Goal: Task Accomplishment & Management: Complete application form

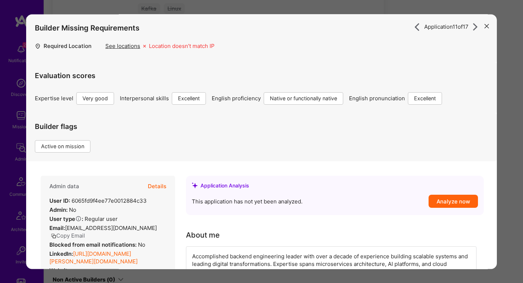
scroll to position [410, 0]
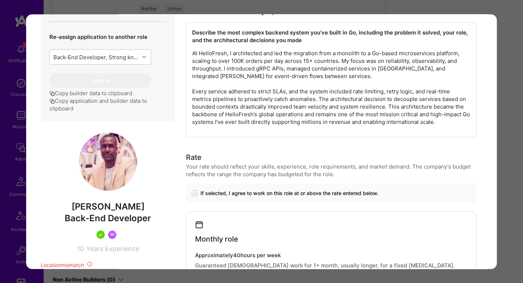
click at [508, 112] on div "Application 11 of 17 Builder Missing Requirements Required Location See locatio…" at bounding box center [261, 141] width 523 height 283
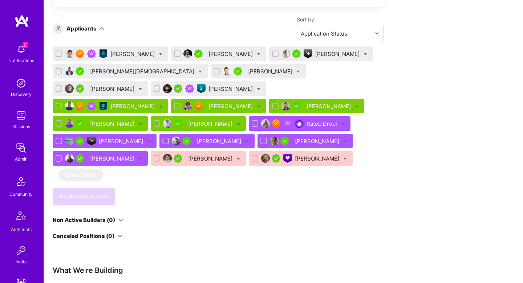
scroll to position [444, 0]
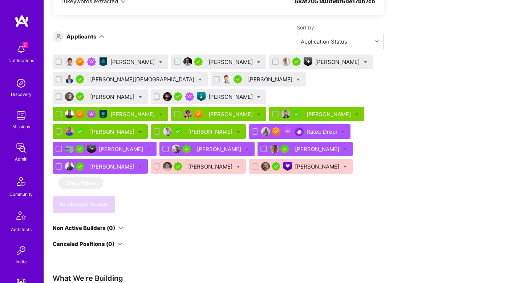
click at [208, 97] on div "Hirsch Keshav" at bounding box center [231, 97] width 46 height 8
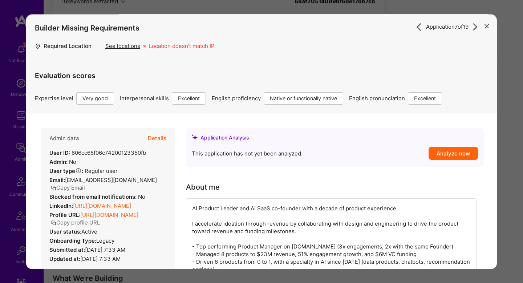
click at [277, 48] on div "Builder Missing Requirements Required Location See locations Location doesn’t m…" at bounding box center [261, 38] width 471 height 48
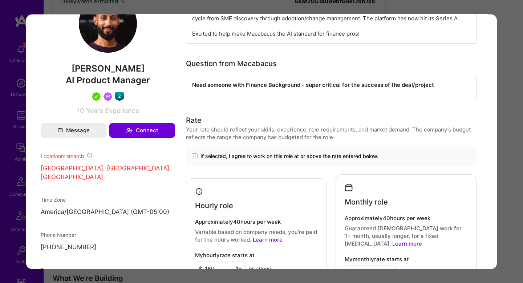
scroll to position [415, 0]
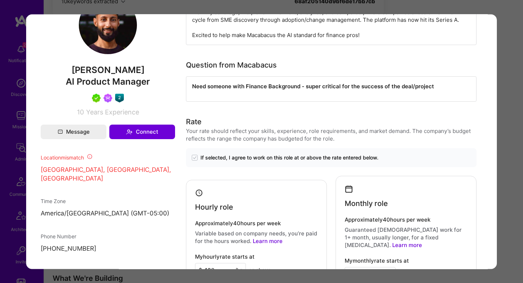
click at [512, 168] on div "Application 7 of 19 Builder Missing Requirements Required Location See location…" at bounding box center [261, 141] width 523 height 283
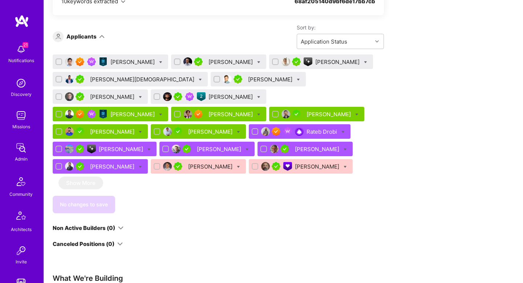
click at [257, 98] on icon at bounding box center [258, 96] width 3 height 3
checkbox input "true"
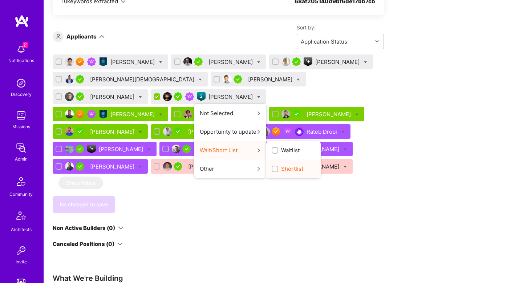
click at [281, 167] on span "Shortlist" at bounding box center [292, 169] width 22 height 8
click at [273, 167] on input "Shortlist" at bounding box center [275, 169] width 5 height 5
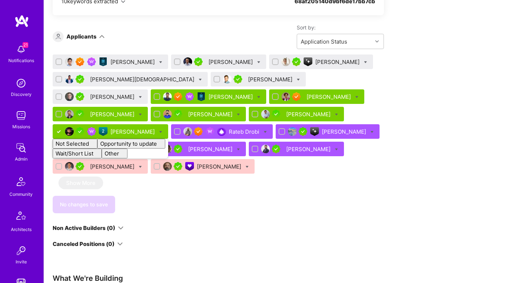
checkbox input "false"
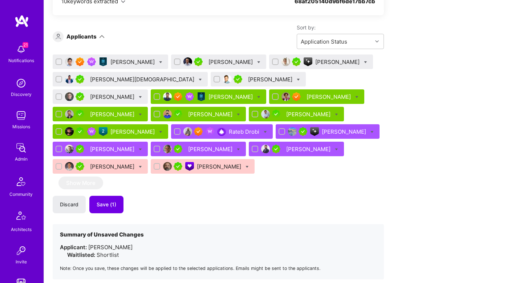
click at [184, 218] on div "We’re actively looking for builders. This is the best time to request to join. …" at bounding box center [218, 12] width 331 height 598
click at [108, 200] on button "Save (1)" at bounding box center [106, 204] width 34 height 17
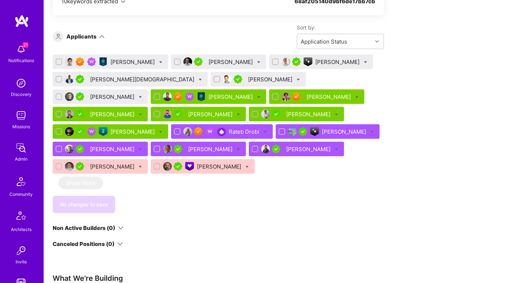
click at [121, 132] on div "Hirsch Keshav" at bounding box center [133, 132] width 46 height 8
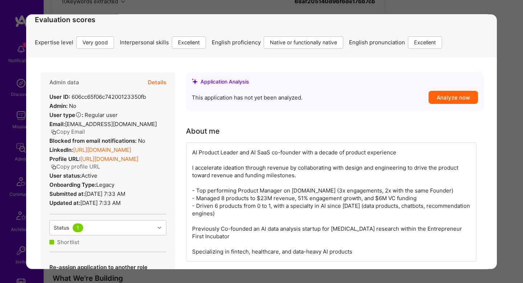
scroll to position [36, 0]
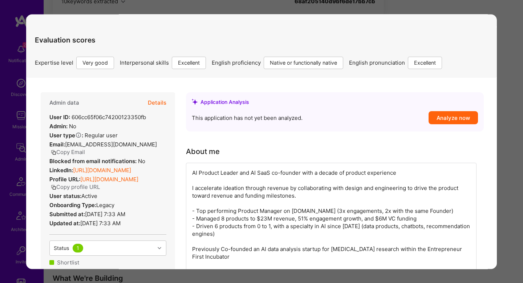
click at [156, 102] on button "Details" at bounding box center [157, 102] width 19 height 21
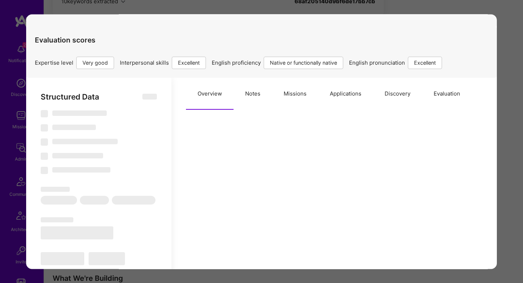
click at [297, 102] on button "Missions" at bounding box center [295, 94] width 46 height 32
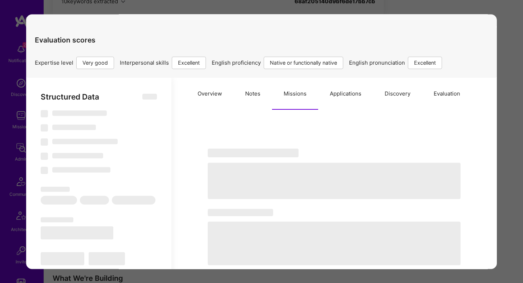
select select "Right Now"
select select "5"
select select "7"
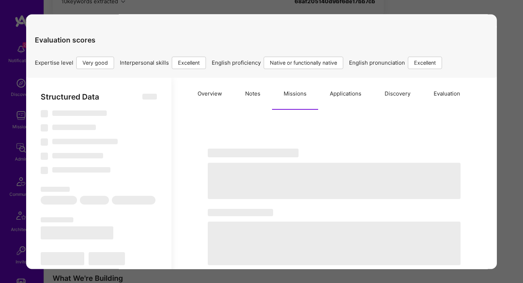
select select "CA"
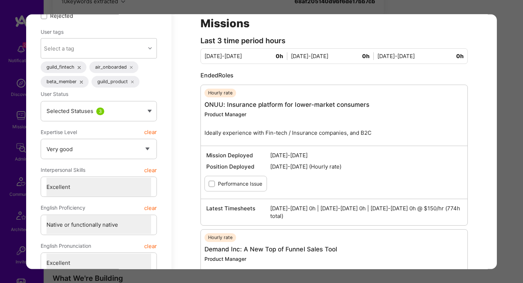
scroll to position [0, 0]
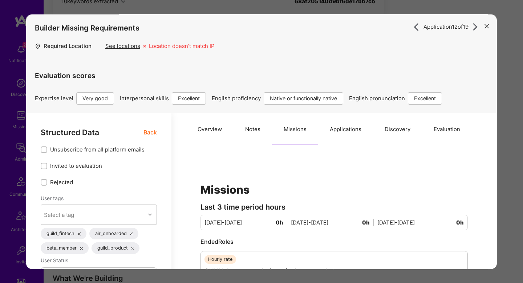
click at [256, 136] on button "Notes" at bounding box center [252, 129] width 38 height 32
type textarea "x"
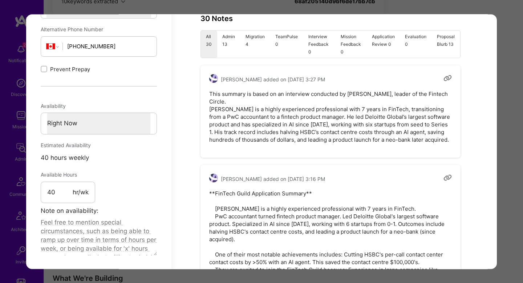
scroll to position [442, 0]
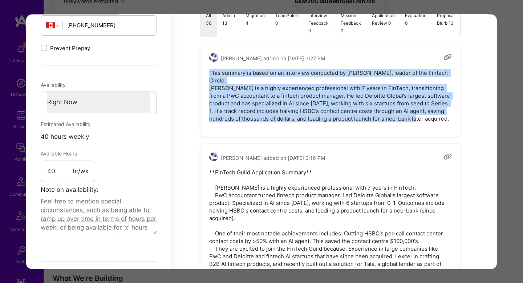
drag, startPoint x: 209, startPoint y: 73, endPoint x: 446, endPoint y: 114, distance: 240.1
click at [446, 114] on pre "This summary is based on an interview conducted by Theo, leader of the Fintech …" at bounding box center [330, 95] width 243 height 53
copy pre "This summary is based on an interview conducted by Theo, leader of the Fintech …"
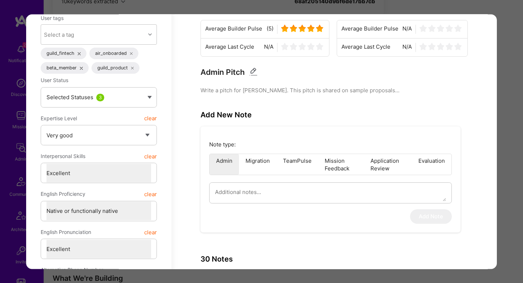
scroll to position [135, 0]
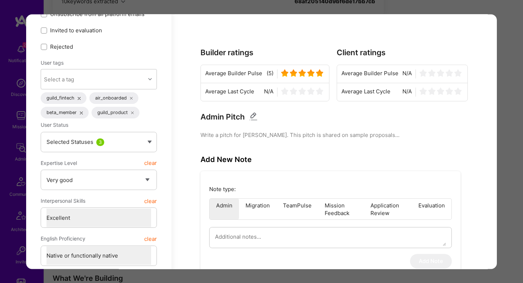
click at [513, 196] on div "Application 12 of 19 Builder Missing Requirements Required Location See locatio…" at bounding box center [261, 141] width 523 height 283
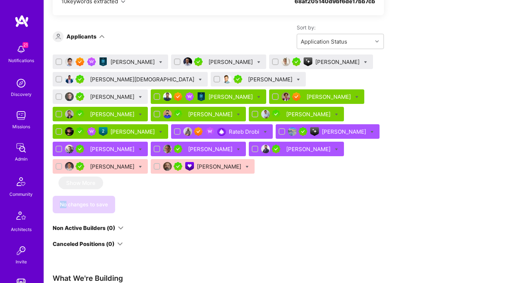
click at [513, 196] on div "Apply for a Mission Role We’re actively looking for builders. This is the best …" at bounding box center [283, 60] width 479 height 748
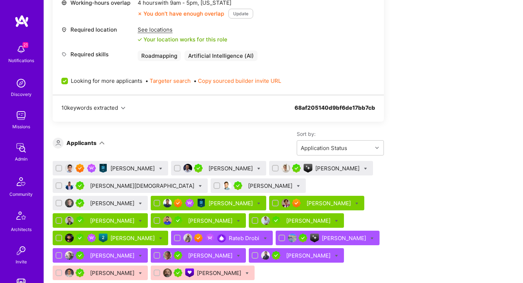
scroll to position [338, 0]
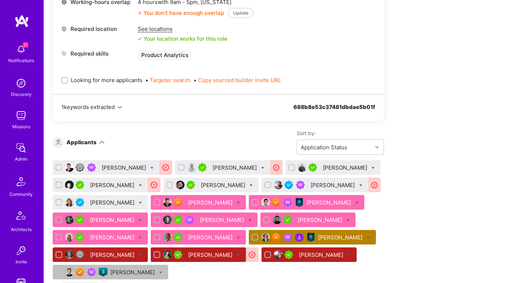
scroll to position [326, 0]
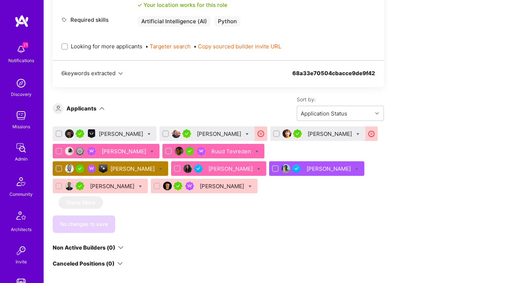
scroll to position [1337, 0]
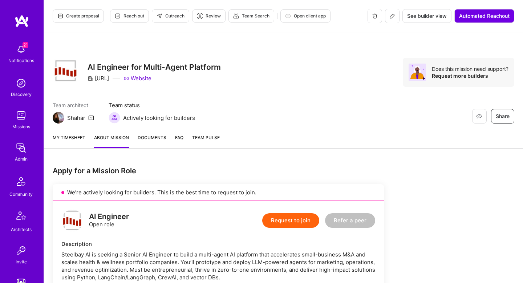
scroll to position [470, 0]
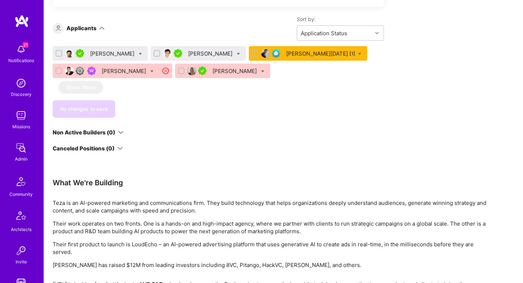
scroll to position [443, 0]
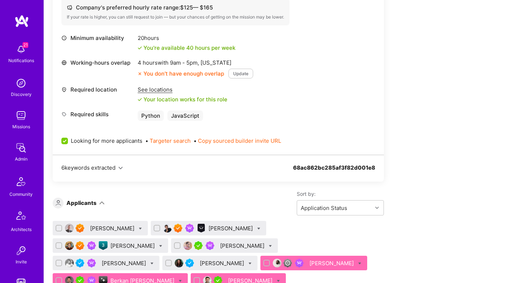
scroll to position [483, 0]
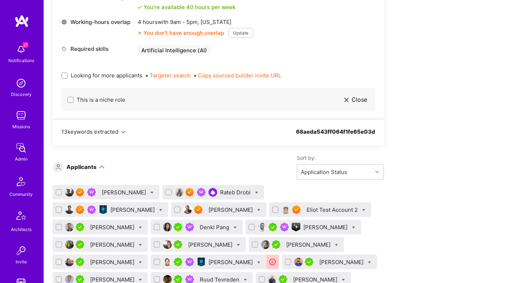
scroll to position [172, 0]
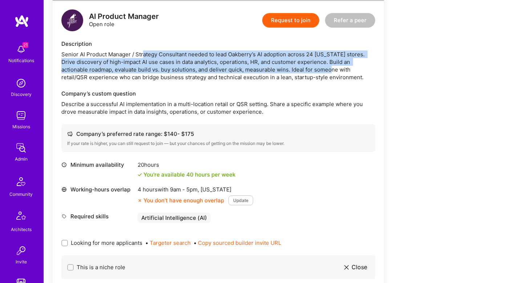
drag, startPoint x: 142, startPoint y: 54, endPoint x: 302, endPoint y: 67, distance: 160.6
click at [304, 67] on div "Senior AI Product Manager / Strategy Consultant needed to lead Oakberry’s AI ad…" at bounding box center [218, 65] width 314 height 30
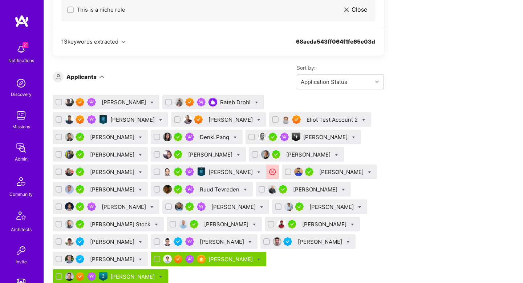
scroll to position [462, 0]
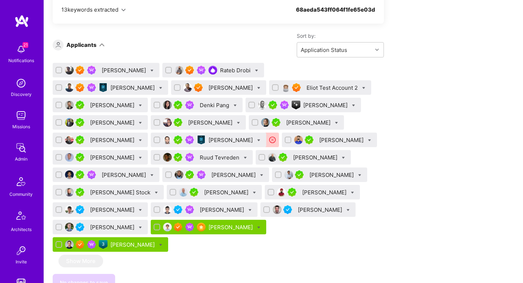
click at [257, 139] on icon at bounding box center [258, 140] width 3 height 3
checkbox input "true"
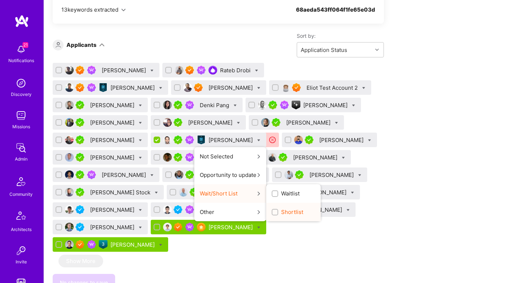
click at [281, 212] on span "Shortlist" at bounding box center [292, 212] width 22 height 8
click at [273, 212] on input "Shortlist" at bounding box center [275, 212] width 5 height 5
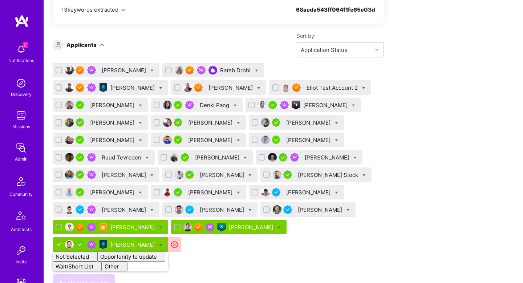
checkbox input "false"
click at [232, 31] on div "We've proposed builders to Oakberry. You can still apply but there's a low chan…" at bounding box center [218, 10] width 331 height 631
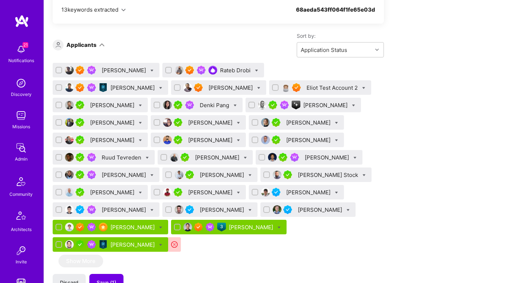
click at [362, 87] on icon at bounding box center [363, 87] width 3 height 3
checkbox input "true"
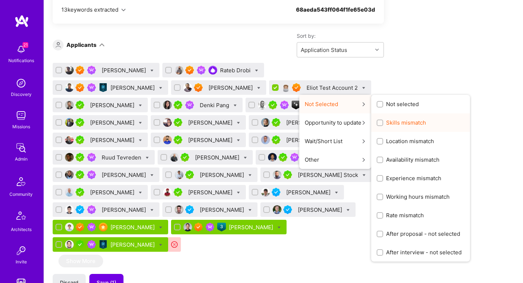
click at [386, 125] on span "Skills mismatch" at bounding box center [406, 123] width 40 height 8
click at [378, 125] on input "Skills mismatch" at bounding box center [380, 123] width 5 height 5
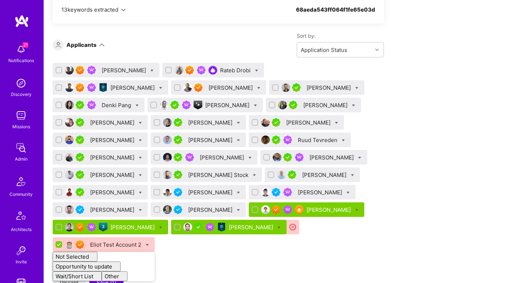
checkbox input "false"
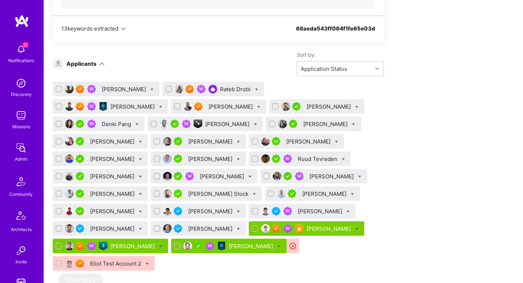
scroll to position [446, 0]
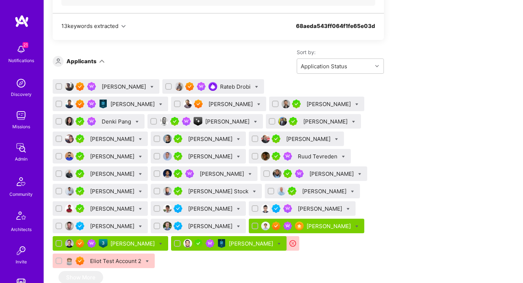
click at [162, 103] on icon at bounding box center [160, 104] width 3 height 3
checkbox input "true"
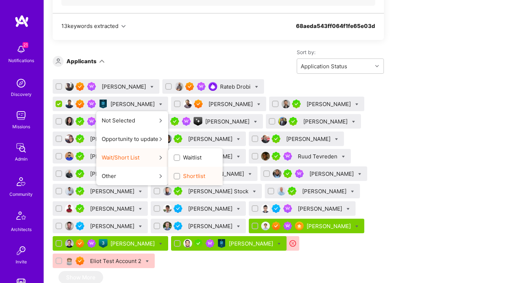
click at [205, 172] on label "Shortlist" at bounding box center [190, 176] width 32 height 8
click at [180, 174] on input "Shortlist" at bounding box center [177, 176] width 5 height 5
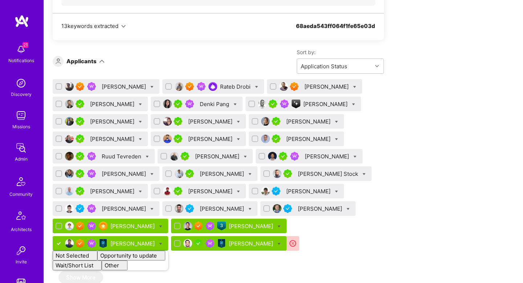
checkbox input "false"
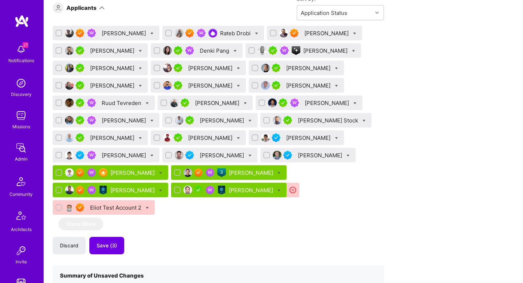
scroll to position [504, 0]
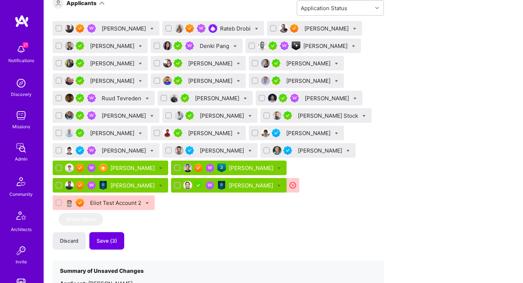
click at [237, 80] on icon at bounding box center [238, 81] width 3 height 3
checkbox input "true"
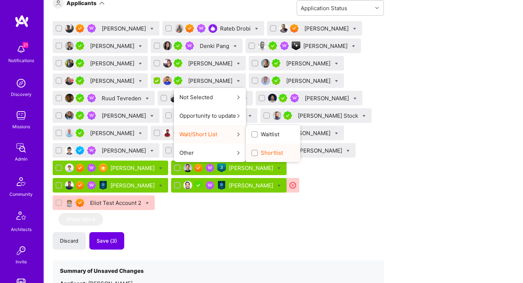
click at [253, 152] on input "Shortlist" at bounding box center [255, 153] width 5 height 5
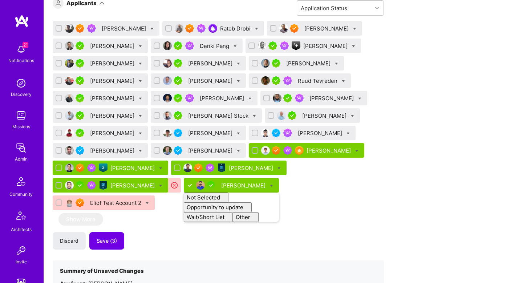
checkbox input "false"
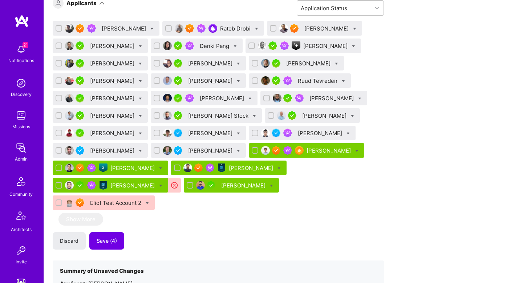
click at [355, 46] on icon at bounding box center [353, 46] width 3 height 3
checkbox input "true"
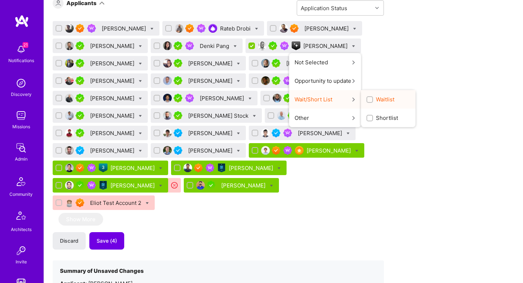
click at [382, 104] on div "Waitlist" at bounding box center [388, 99] width 54 height 19
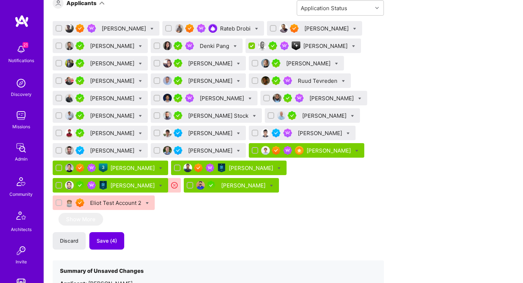
click at [354, 45] on icon at bounding box center [353, 46] width 3 height 3
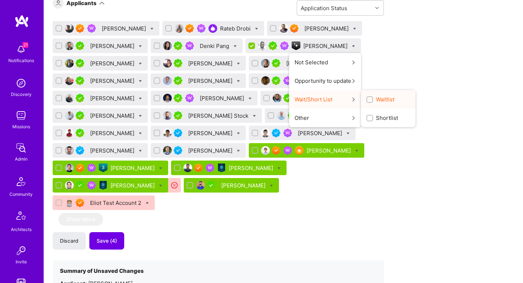
click at [376, 97] on label "Waitlist" at bounding box center [380, 99] width 28 height 8
click at [373, 97] on input "Waitlist" at bounding box center [370, 99] width 5 height 5
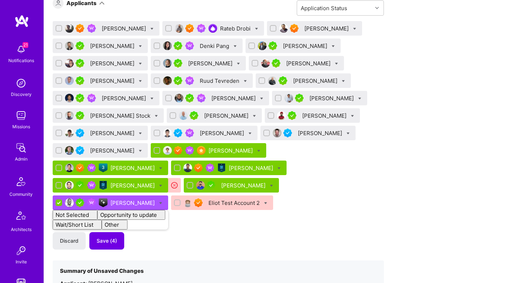
checkbox input "false"
click at [383, 84] on div "Dante Puglisi Rateb Drobi Luve Singh Aleksandre Natchkebia Denki Pang Shekhar Y…" at bounding box center [218, 117] width 331 height 192
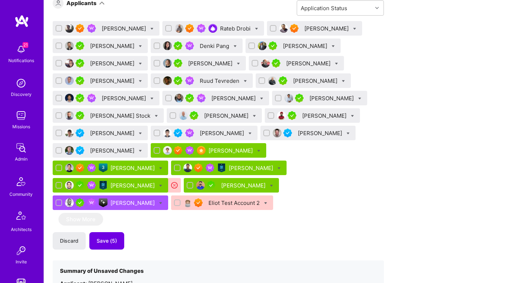
click at [246, 80] on icon at bounding box center [245, 81] width 3 height 3
checkbox input "true"
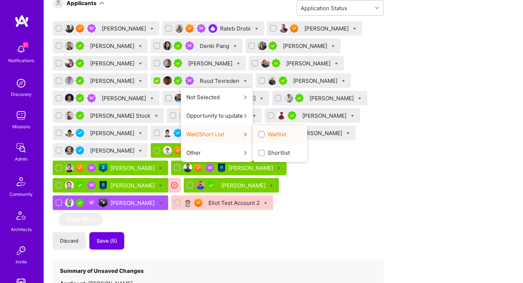
click at [263, 134] on input "Waitlist" at bounding box center [262, 134] width 5 height 5
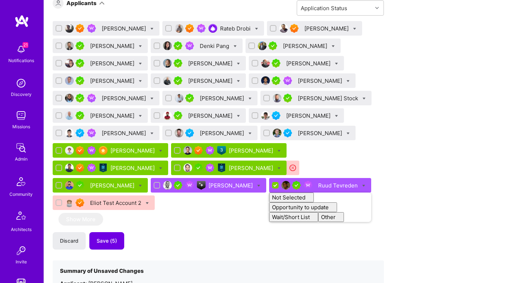
checkbox input "false"
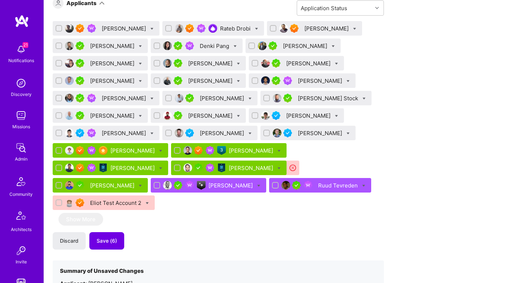
click at [364, 129] on div "Dante Puglisi Rateb Drobi Luve Singh Aleksandre Natchkebia Denki Pang Shekhar Y…" at bounding box center [218, 117] width 331 height 192
click at [253, 116] on input "checkbox" at bounding box center [255, 115] width 5 height 5
checkbox input "true"
click at [253, 124] on div "Dante Puglisi Rateb Drobi Luve Singh Aleksandre Natchkebia Denki Pang Shekhar Y…" at bounding box center [218, 117] width 331 height 192
click at [265, 131] on input "checkbox" at bounding box center [267, 133] width 5 height 5
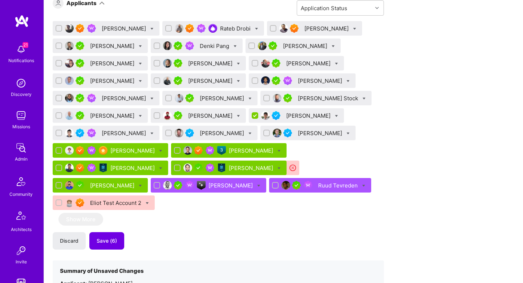
checkbox input "true"
click at [166, 134] on div at bounding box center [168, 133] width 7 height 7
click at [167, 134] on input "checkbox" at bounding box center [169, 133] width 5 height 5
checkbox input "true"
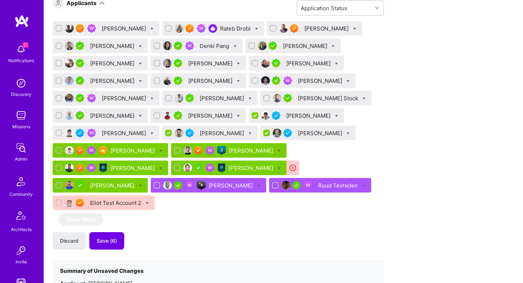
click at [248, 130] on div at bounding box center [249, 133] width 3 height 8
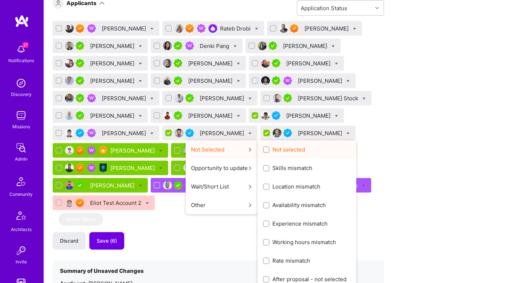
click at [272, 150] on span "Not selected" at bounding box center [288, 150] width 33 height 8
click at [264, 150] on input "Not selected" at bounding box center [266, 149] width 5 height 5
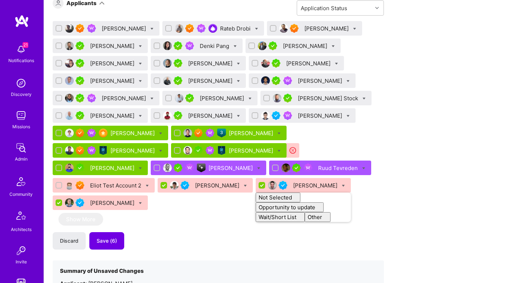
checkbox input "false"
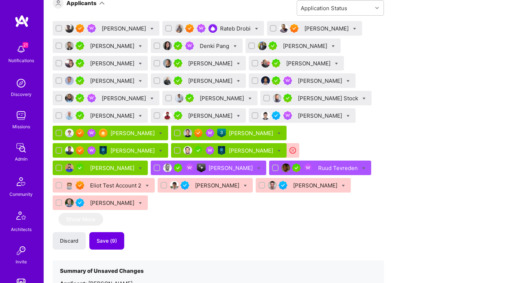
click at [355, 131] on div "Dante Puglisi Rateb Drobi Luve Singh Aleksandre Natchkebia Denki Pang Shekhar Y…" at bounding box center [218, 117] width 331 height 192
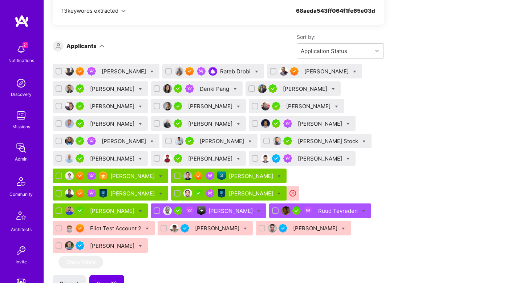
scroll to position [458, 0]
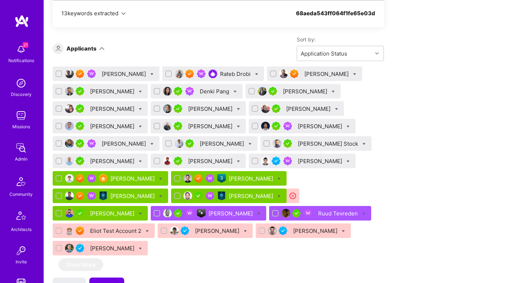
click at [115, 146] on div "Clinton Okike" at bounding box center [125, 144] width 46 height 8
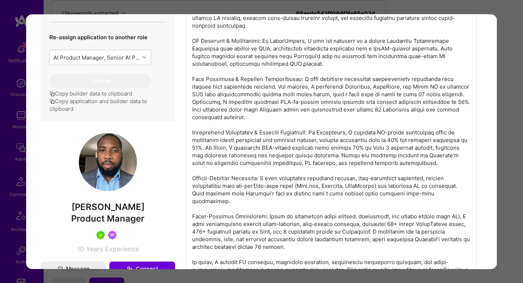
scroll to position [277, 0]
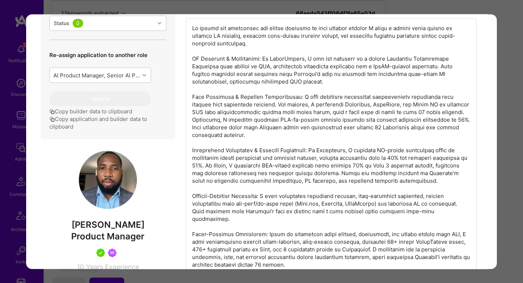
click at [503, 135] on div "Application 13 of 29 Builder Missing Requirements Required Location See locatio…" at bounding box center [261, 141] width 523 height 283
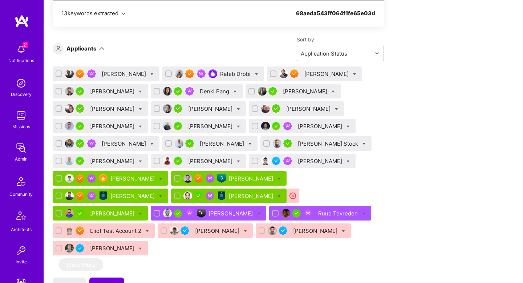
click at [150, 145] on icon at bounding box center [151, 143] width 3 height 3
checkbox input "true"
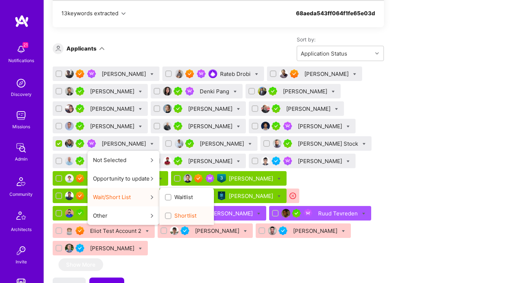
click at [165, 212] on label "Shortlist" at bounding box center [181, 216] width 32 height 8
click at [166, 213] on input "Shortlist" at bounding box center [168, 215] width 5 height 5
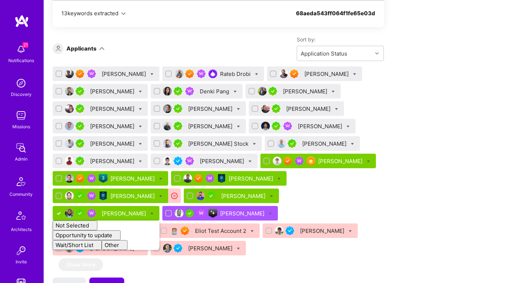
checkbox input "false"
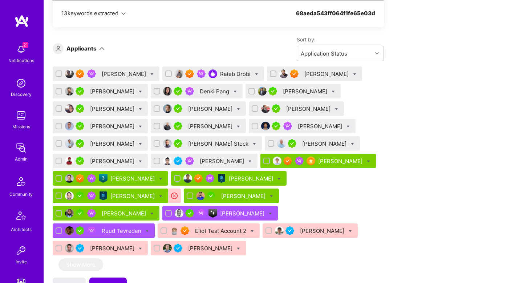
click at [111, 282] on span "Save (10)" at bounding box center [108, 285] width 23 height 7
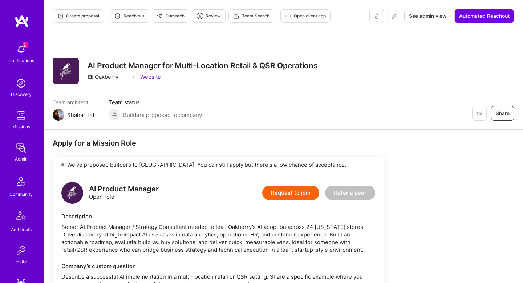
click at [392, 18] on icon at bounding box center [394, 16] width 4 height 4
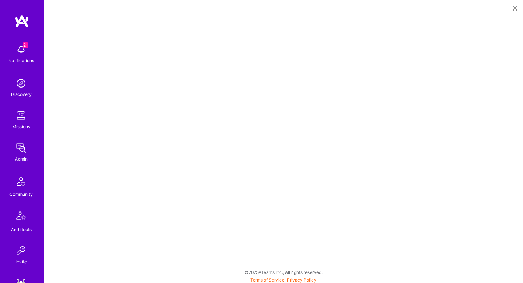
scroll to position [2, 0]
click at [517, 9] on button at bounding box center [515, 8] width 9 height 12
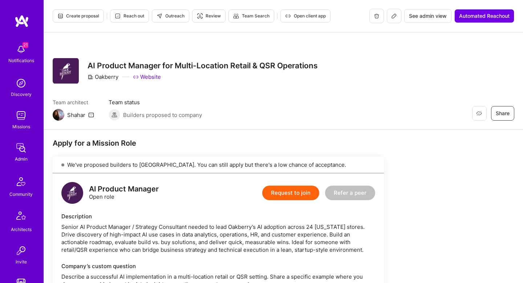
click at [149, 75] on link "Website" at bounding box center [147, 77] width 28 height 8
click at [317, 16] on span "Open client app" at bounding box center [305, 16] width 41 height 7
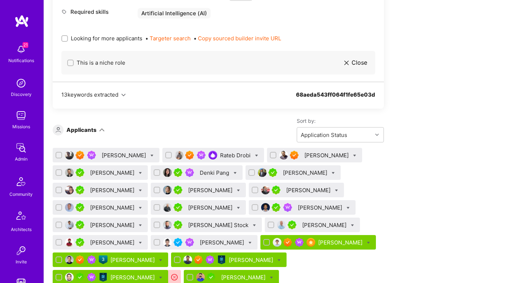
scroll to position [513, 0]
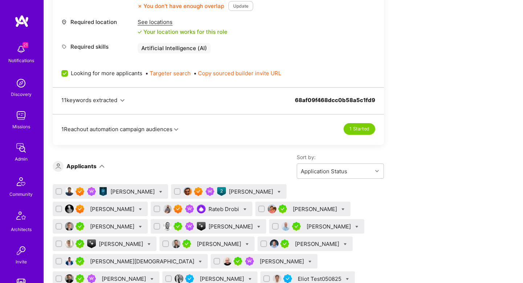
scroll to position [387, 0]
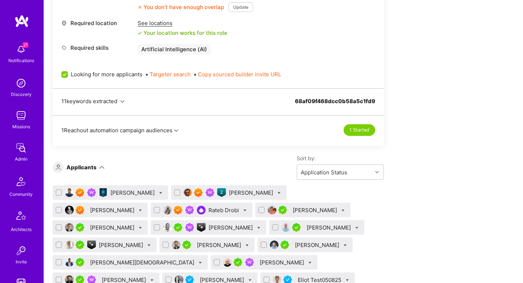
click at [63, 74] on input "Looking for more applicants" at bounding box center [65, 75] width 7 height 7
checkbox input "false"
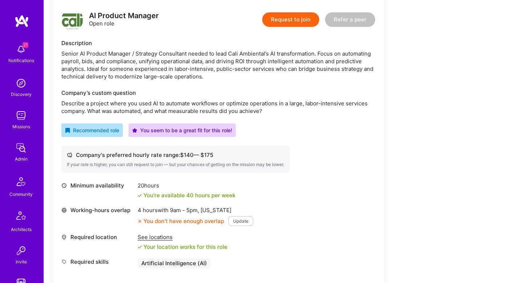
scroll to position [173, 0]
click at [144, 56] on div "Senior AI Product Manager / Strategy Consultant needed to lead Cali Ambiental’s…" at bounding box center [218, 65] width 314 height 30
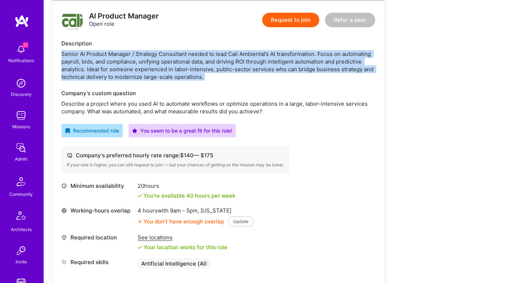
click at [144, 56] on div "Senior AI Product Manager / Strategy Consultant needed to lead Cali Ambiental’s…" at bounding box center [218, 65] width 314 height 30
click at [247, 57] on div "Senior AI Product Manager / Strategy Consultant needed to lead Cali Ambiental’s…" at bounding box center [218, 65] width 314 height 30
drag, startPoint x: 205, startPoint y: 51, endPoint x: 184, endPoint y: 77, distance: 32.8
click at [184, 77] on div "Senior AI Product Manager / Strategy Consultant needed to lead Cali Ambiental’s…" at bounding box center [218, 65] width 314 height 30
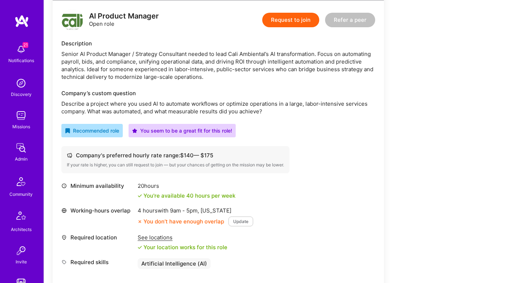
click at [195, 64] on div "Senior AI Product Manager / Strategy Consultant needed to lead Cali Ambiental’s…" at bounding box center [218, 65] width 314 height 30
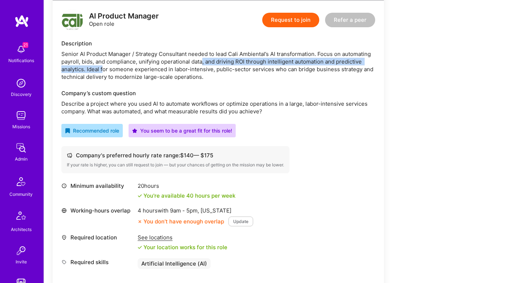
drag, startPoint x: 202, startPoint y: 64, endPoint x: 102, endPoint y: 70, distance: 99.7
click at [103, 70] on div "Senior AI Product Manager / Strategy Consultant needed to lead Cali Ambiental’s…" at bounding box center [218, 65] width 314 height 30
click at [102, 70] on div "Senior AI Product Manager / Strategy Consultant needed to lead Cali Ambiental’s…" at bounding box center [218, 65] width 314 height 30
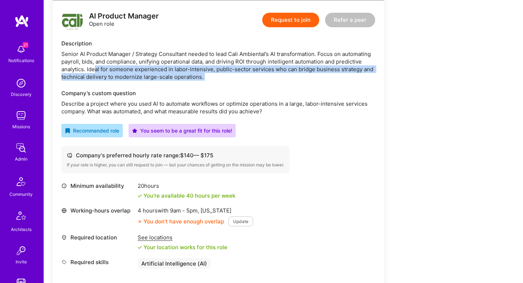
drag, startPoint x: 95, startPoint y: 70, endPoint x: 230, endPoint y: 89, distance: 136.4
click at [230, 89] on div "AI Product Manager Open role Request to join Refer a peer Description Senior AI…" at bounding box center [218, 151] width 331 height 302
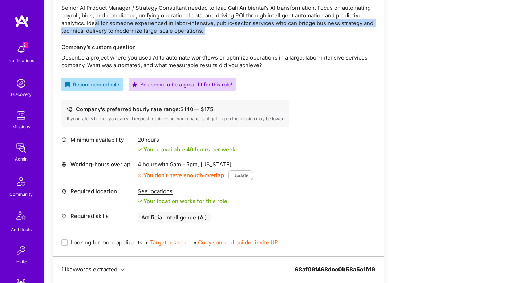
scroll to position [220, 0]
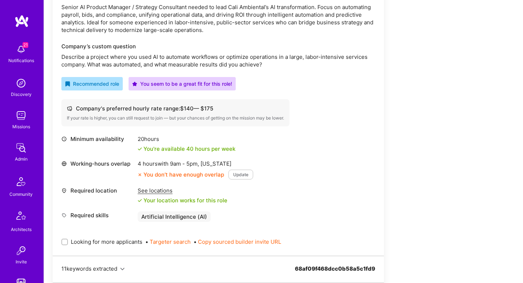
click at [138, 66] on p "Describe a project where you used AI to automate workflows or optimize operatio…" at bounding box center [218, 60] width 314 height 15
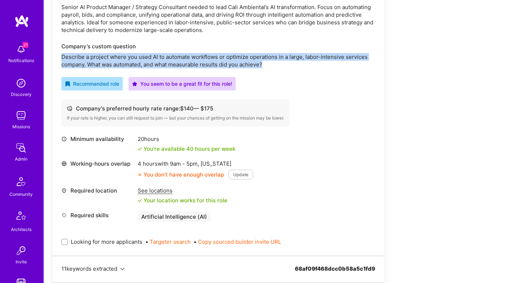
click at [138, 66] on p "Describe a project where you used AI to automate workflows or optimize operatio…" at bounding box center [218, 60] width 314 height 15
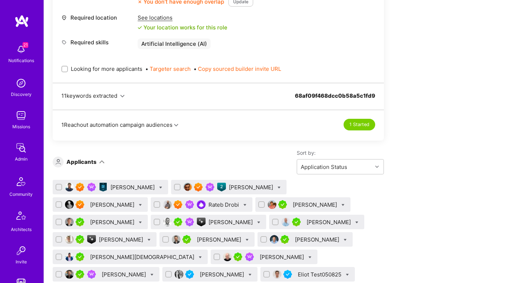
scroll to position [394, 0]
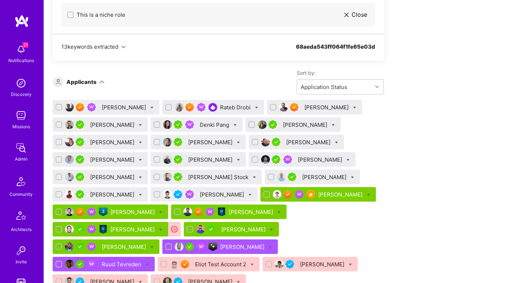
scroll to position [427, 0]
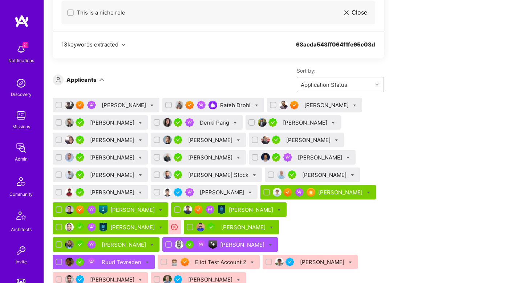
click at [258, 160] on div "Uba Obasi" at bounding box center [302, 157] width 107 height 15
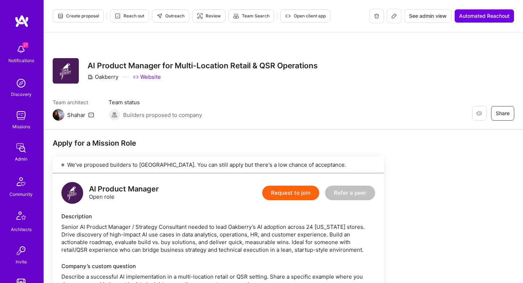
click at [91, 15] on span "Create proposal" at bounding box center [78, 16] width 42 height 7
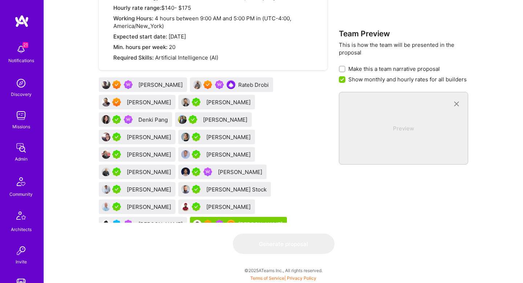
scroll to position [81, 0]
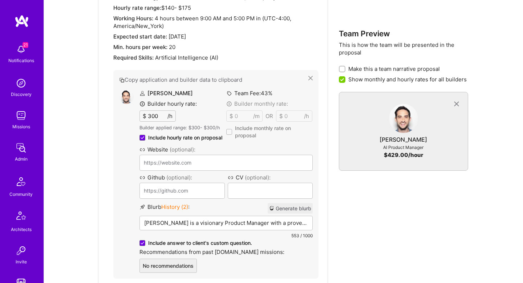
click at [301, 210] on button "Generate blurb" at bounding box center [290, 208] width 45 height 11
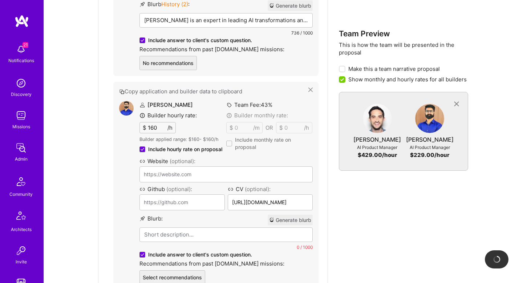
scroll to position [586, 0]
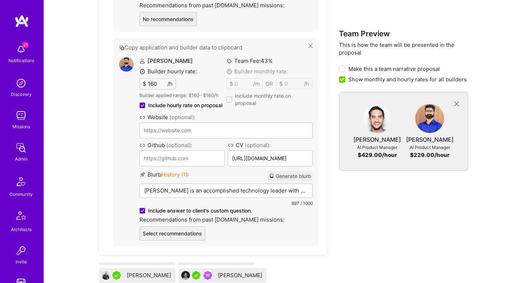
click at [290, 178] on button "Generate blurb" at bounding box center [290, 176] width 45 height 11
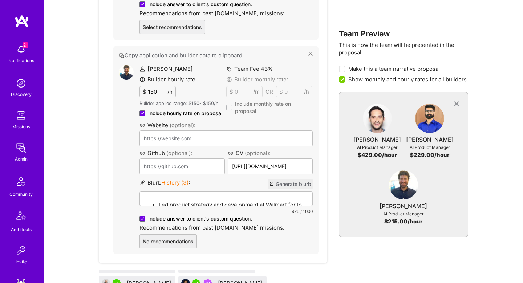
scroll to position [792, 0]
click at [274, 186] on button "Generate blurb" at bounding box center [290, 183] width 45 height 11
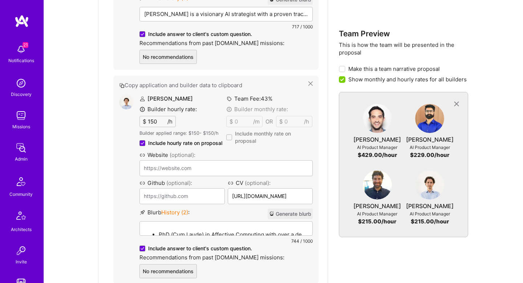
scroll to position [977, 0]
click at [296, 211] on button "Generate blurb" at bounding box center [290, 213] width 45 height 11
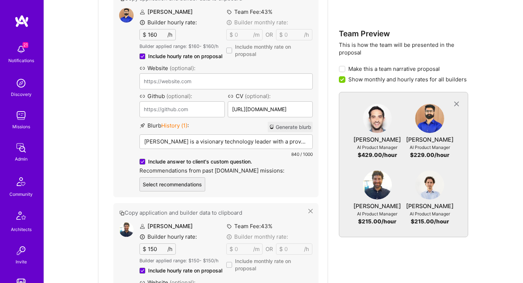
scroll to position [633, 0]
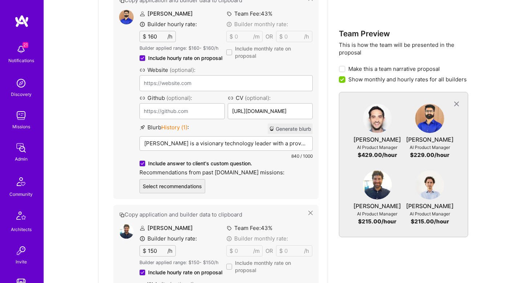
click at [218, 151] on div "Blurb History ( 1 ) : Generate blurb Raza Mirza is a visionary technology leade…" at bounding box center [225, 141] width 173 height 36
click at [215, 149] on div "Raza Mirza is a visionary technology leader with a proven track record in AI an…" at bounding box center [226, 155] width 172 height 36
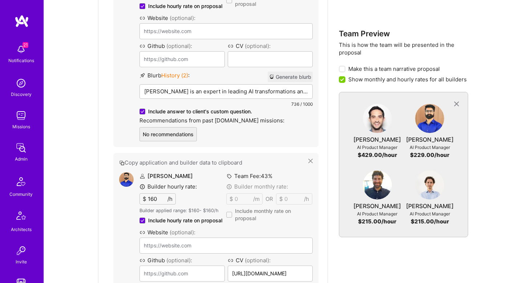
scroll to position [452, 0]
